Goal: Task Accomplishment & Management: Use online tool/utility

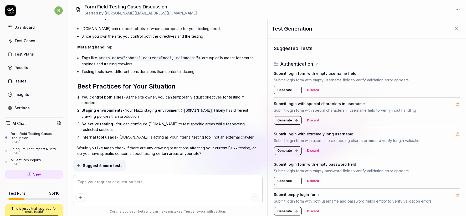
scroll to position [905, 0]
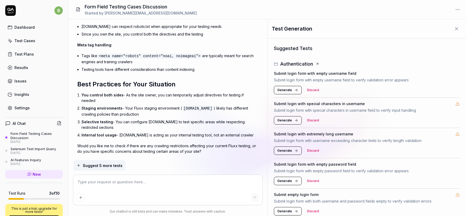
click at [26, 29] on div "Dashboard" at bounding box center [24, 27] width 20 height 6
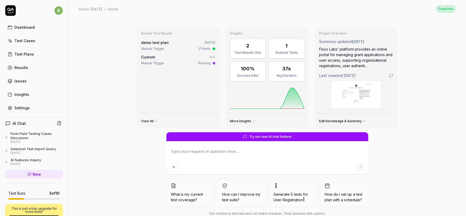
click at [39, 45] on link "Test Cases" at bounding box center [34, 41] width 58 height 10
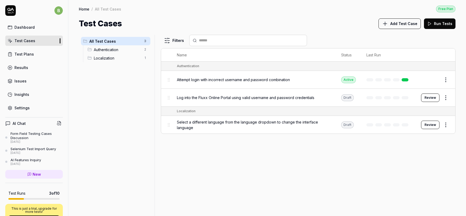
click at [24, 27] on div "Dashboard" at bounding box center [24, 27] width 20 height 6
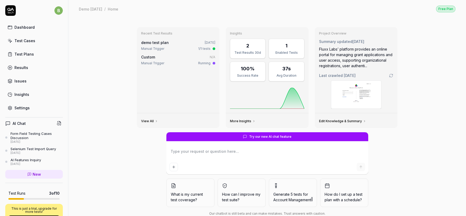
click at [22, 108] on div "Settings" at bounding box center [21, 108] width 15 height 6
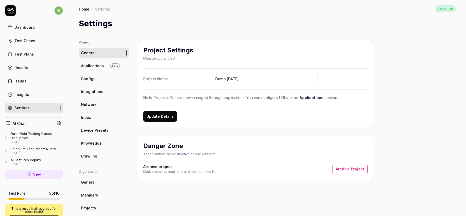
click at [94, 154] on span "Crawling" at bounding box center [89, 156] width 16 height 6
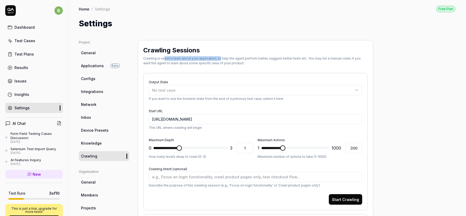
drag, startPoint x: 165, startPoint y: 57, endPoint x: 219, endPoint y: 57, distance: 53.9
click at [219, 57] on div "Crawling is used to learn about your application, to help the agent perform bet…" at bounding box center [255, 60] width 225 height 9
drag, startPoint x: 229, startPoint y: 58, endPoint x: 260, endPoint y: 55, distance: 31.5
click at [260, 55] on div "Crawling Sessions Crawling is used to learn about your application, to help the…" at bounding box center [255, 56] width 225 height 20
drag, startPoint x: 323, startPoint y: 59, endPoint x: 319, endPoint y: 64, distance: 6.5
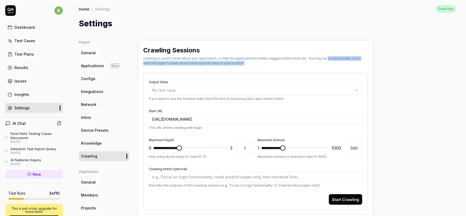
click at [319, 64] on div "Crawling is used to learn about your application, to help the agent perform bet…" at bounding box center [255, 60] width 225 height 9
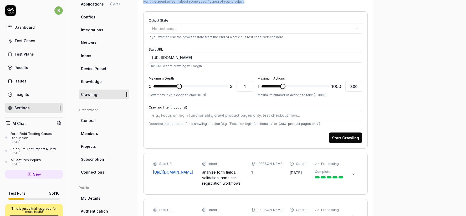
scroll to position [62, 0]
click at [215, 57] on input "[URL][DOMAIN_NAME]" at bounding box center [256, 57] width 214 height 11
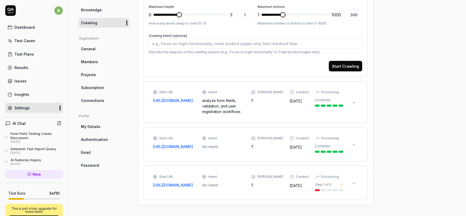
scroll to position [135, 0]
click at [353, 182] on icon at bounding box center [354, 183] width 4 height 4
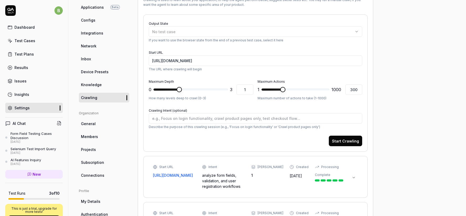
scroll to position [0, 0]
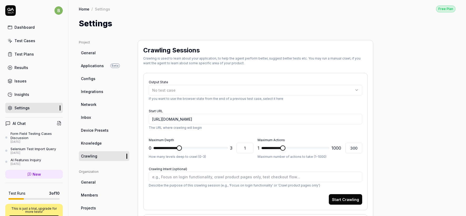
type textarea "*"
